Goal: Navigation & Orientation: Find specific page/section

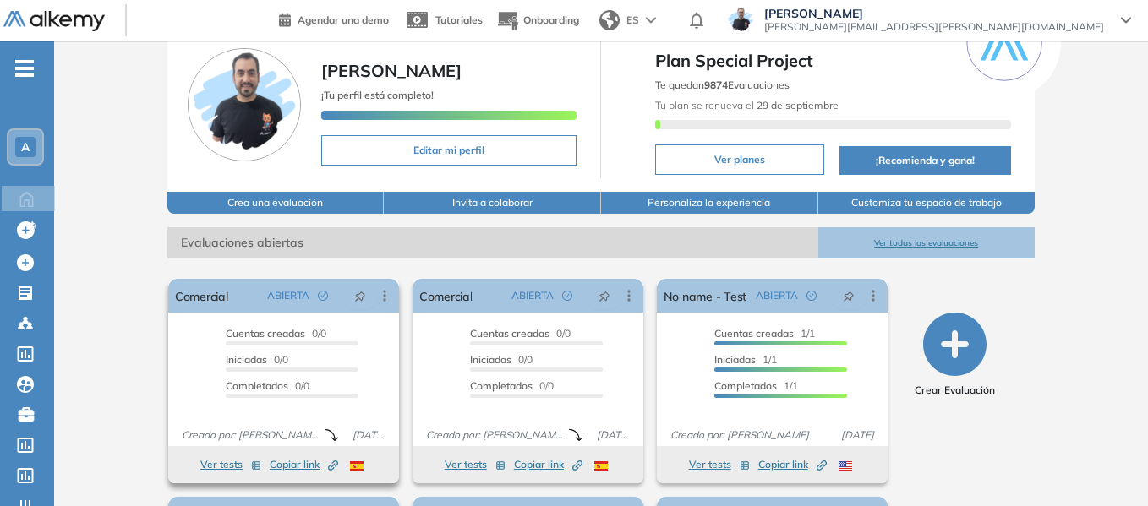
scroll to position [169, 0]
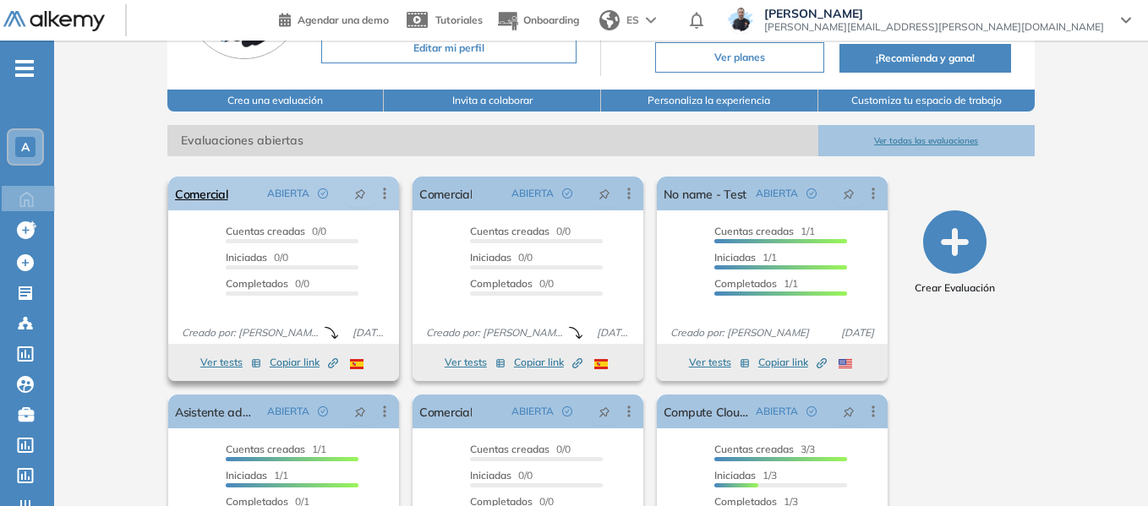
click at [393, 194] on icon at bounding box center [384, 193] width 17 height 17
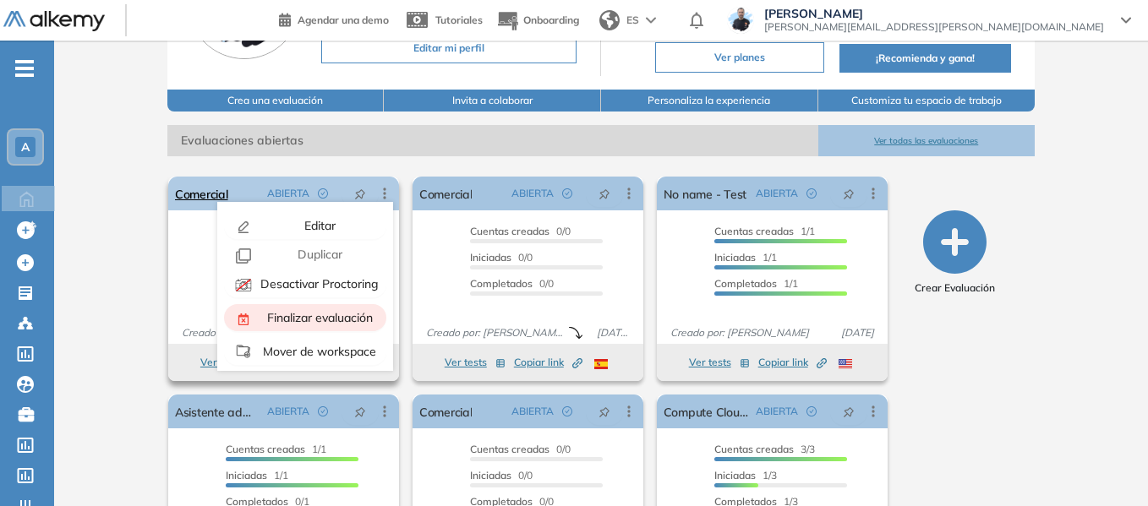
click at [326, 319] on span "Finalizar evaluación" at bounding box center [318, 317] width 109 height 15
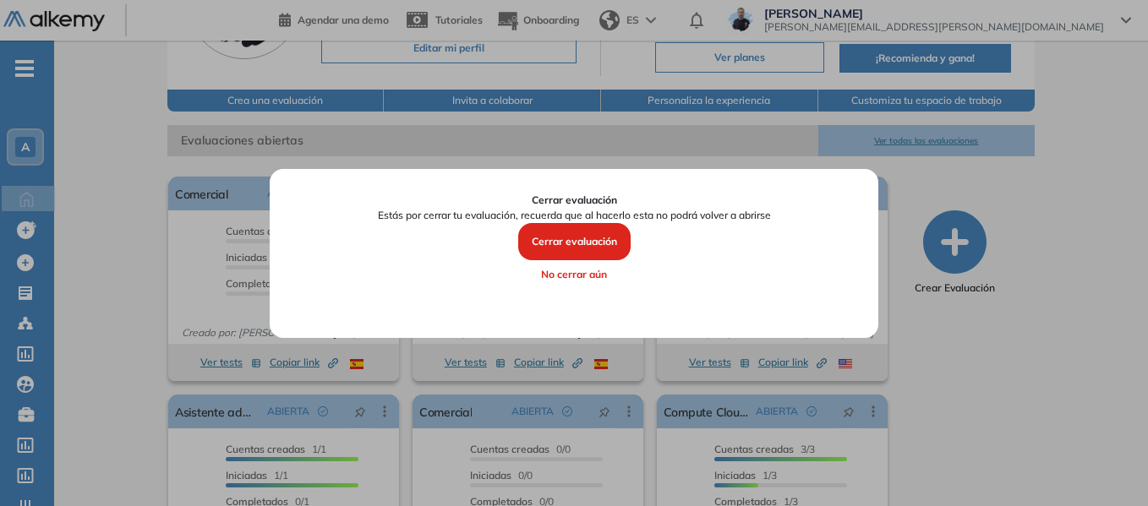
click at [578, 248] on button "Cerrar evaluación" at bounding box center [574, 241] width 112 height 37
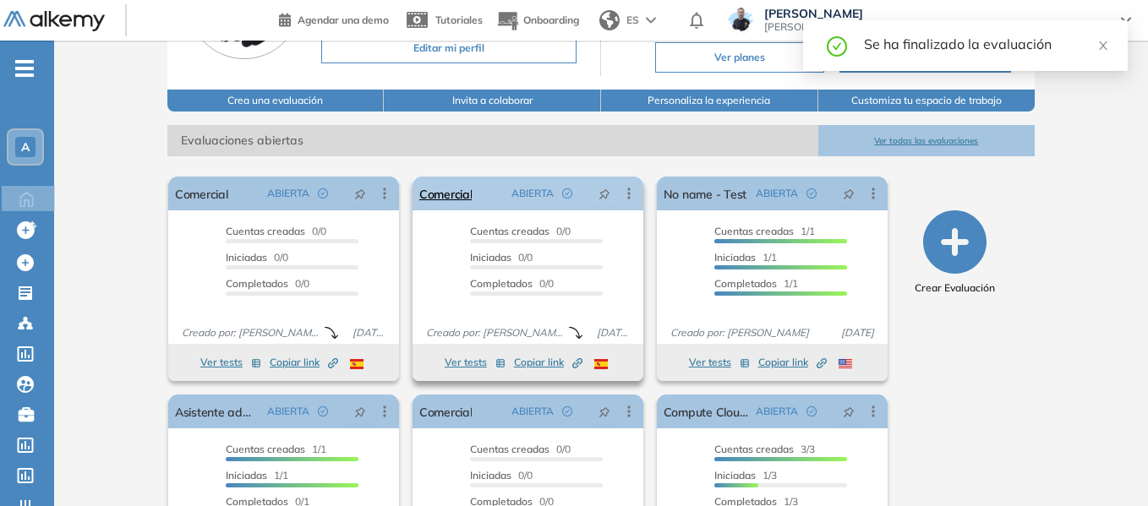
click at [627, 192] on icon at bounding box center [628, 193] width 17 height 17
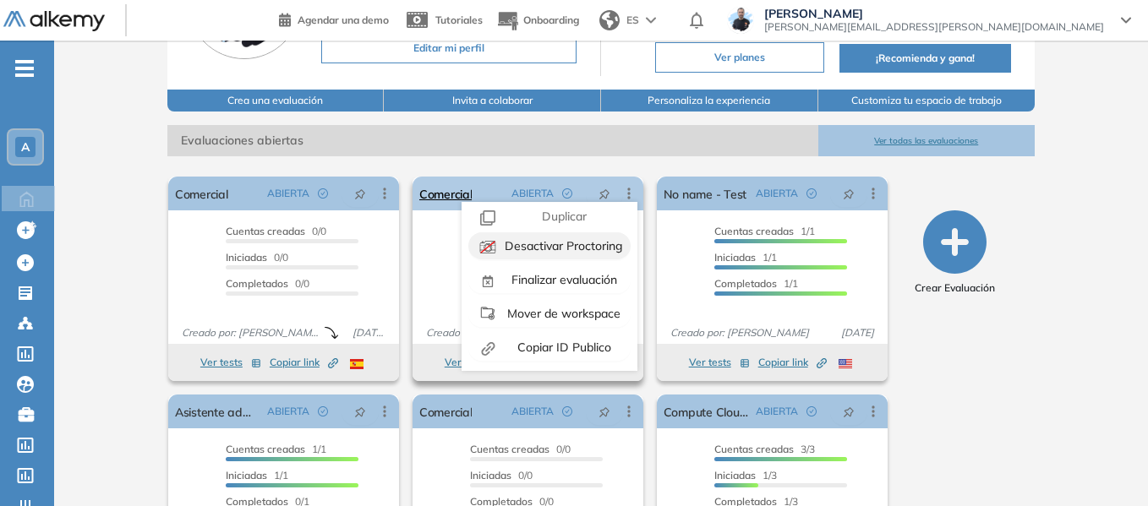
scroll to position [0, 0]
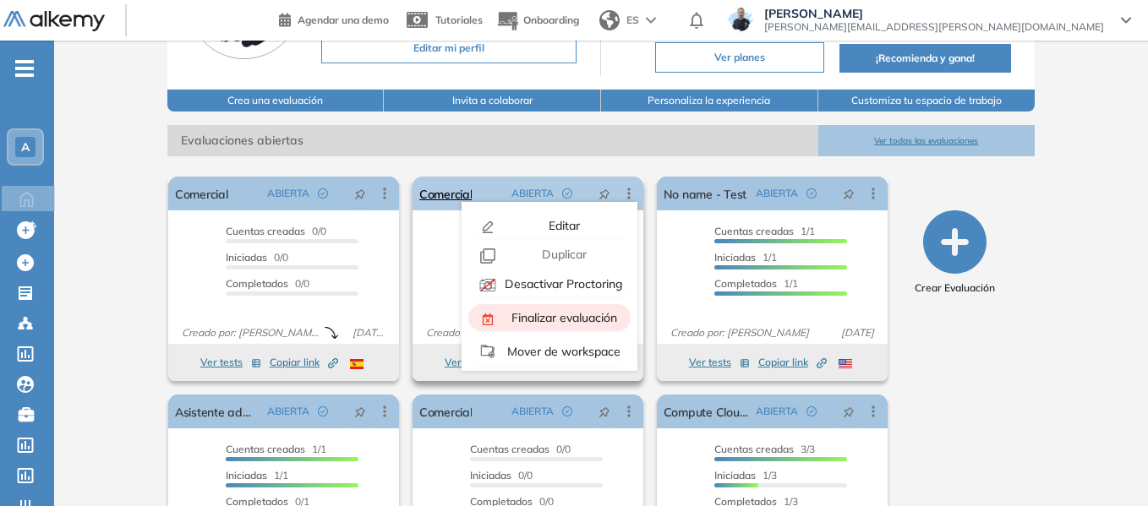
click at [555, 318] on span "Finalizar evaluación" at bounding box center [562, 317] width 109 height 15
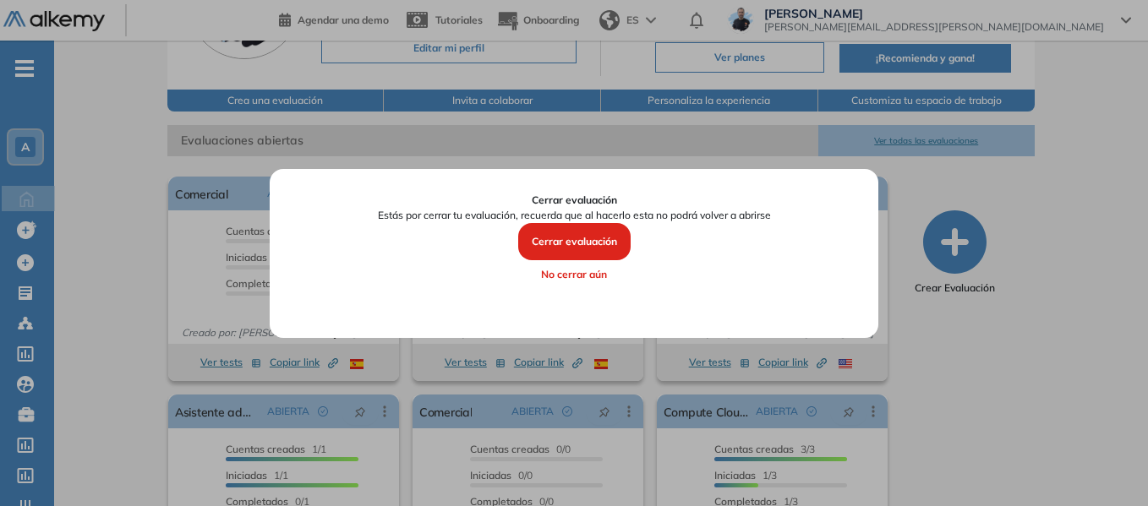
click at [574, 240] on button "Cerrar evaluación" at bounding box center [574, 241] width 112 height 37
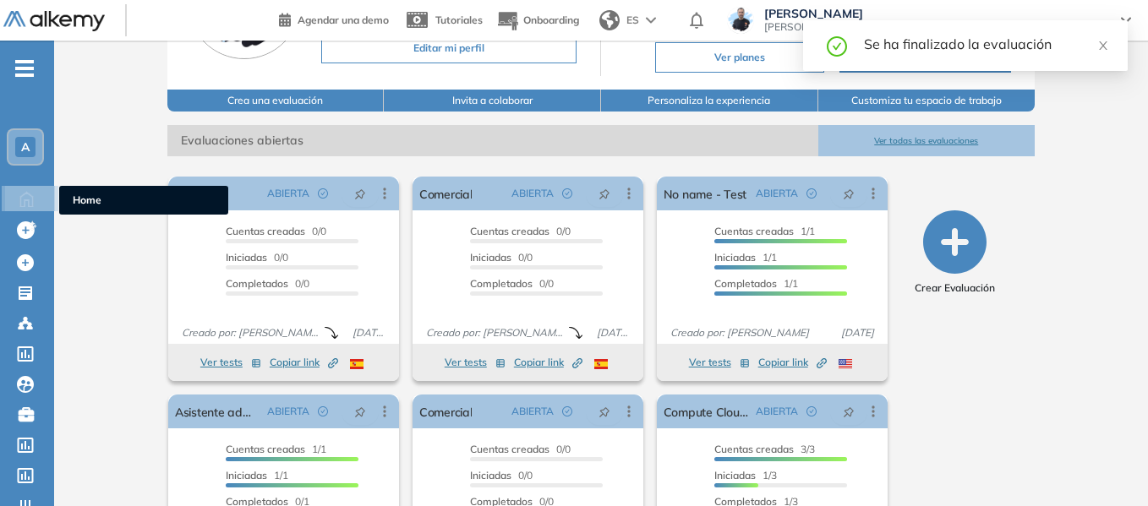
click at [96, 203] on span "Home" at bounding box center [144, 200] width 142 height 15
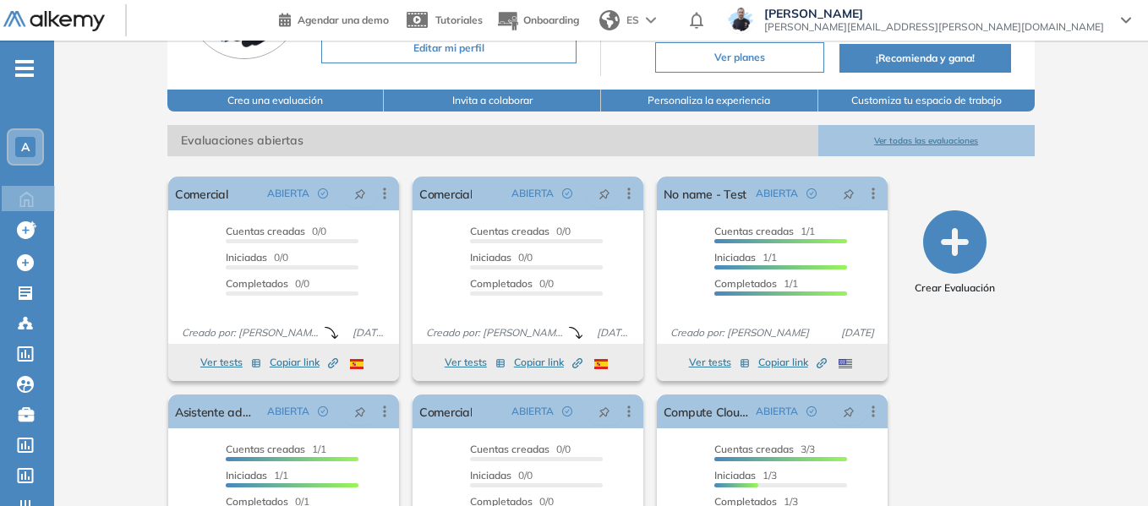
click at [27, 148] on span "A" at bounding box center [25, 147] width 8 height 14
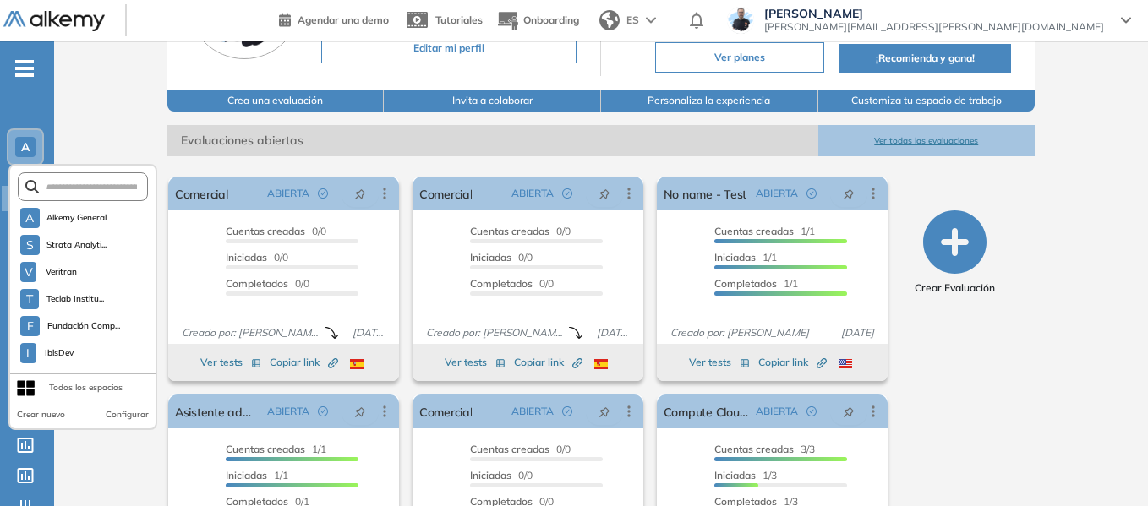
click at [117, 111] on div "Alkemy General [PERSON_NAME] ¡Tu perfil está completo! Editar mi perfil Plan Sp…" at bounding box center [600, 246] width 1093 height 748
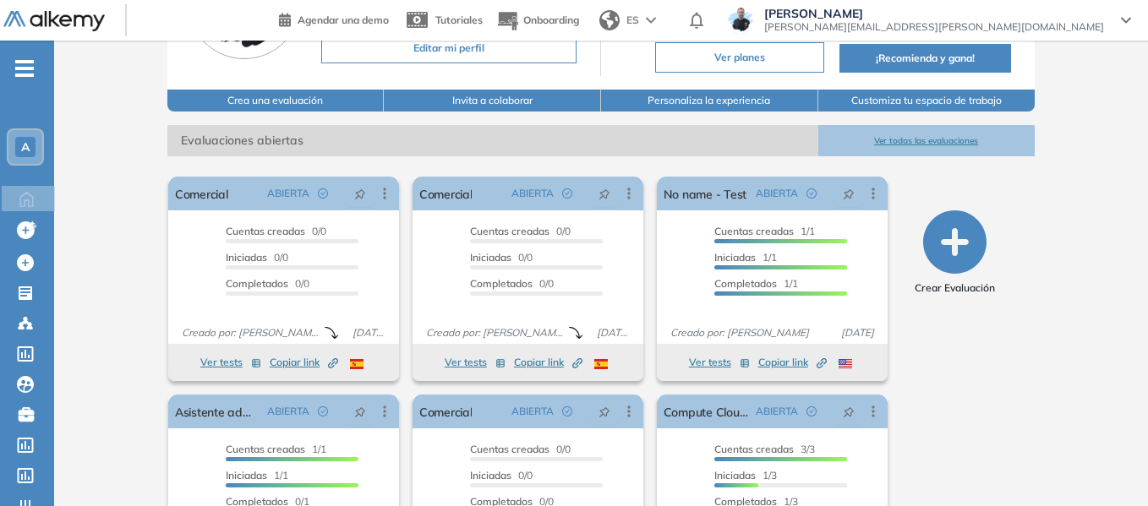
click at [18, 74] on span "-" at bounding box center [24, 67] width 19 height 14
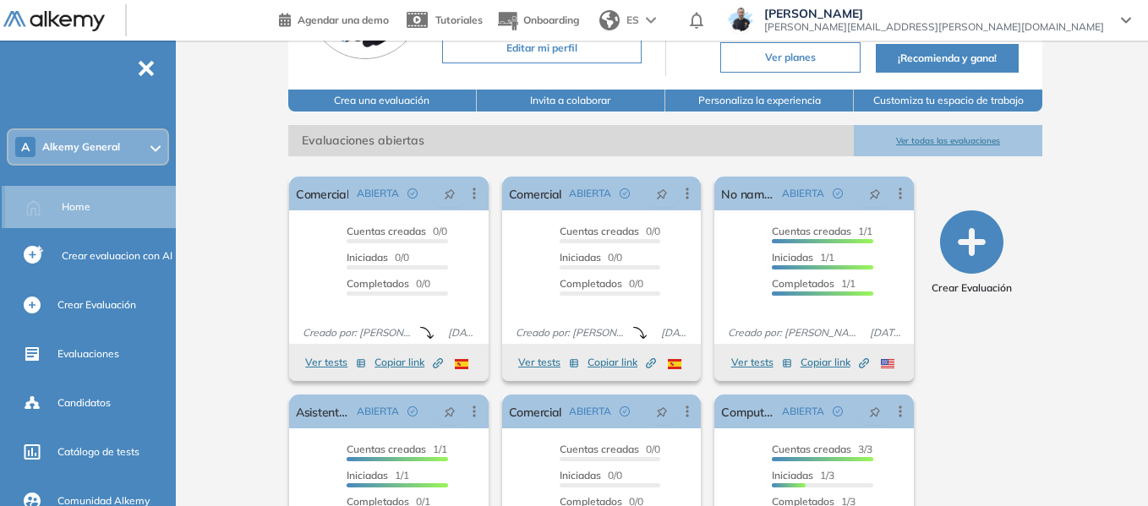
click at [79, 205] on span "Home" at bounding box center [76, 206] width 29 height 15
